Goal: Transaction & Acquisition: Purchase product/service

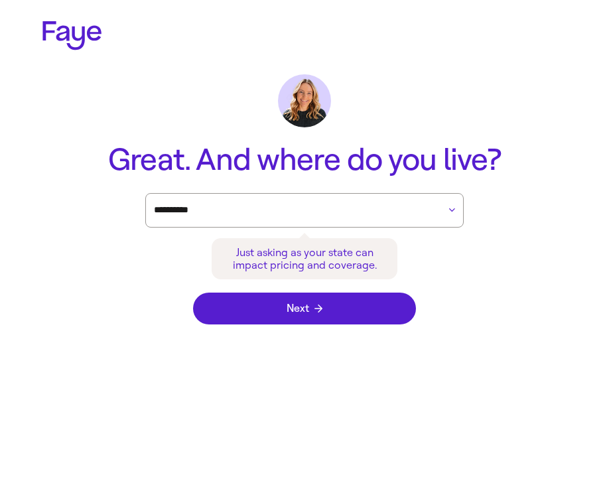
click at [56, 37] on icon at bounding box center [71, 35] width 59 height 29
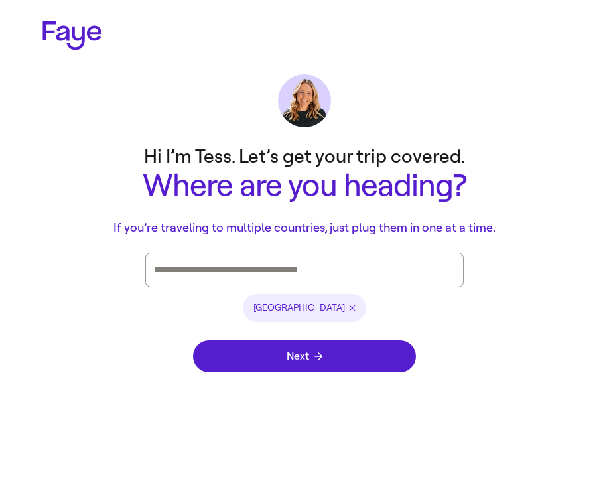
click at [62, 30] on icon at bounding box center [71, 35] width 59 height 29
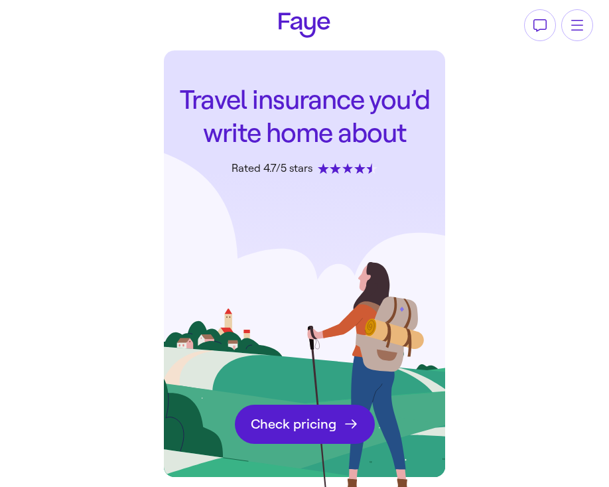
click at [325, 429] on link "Check pricing" at bounding box center [305, 424] width 140 height 39
